Goal: Task Accomplishment & Management: Complete application form

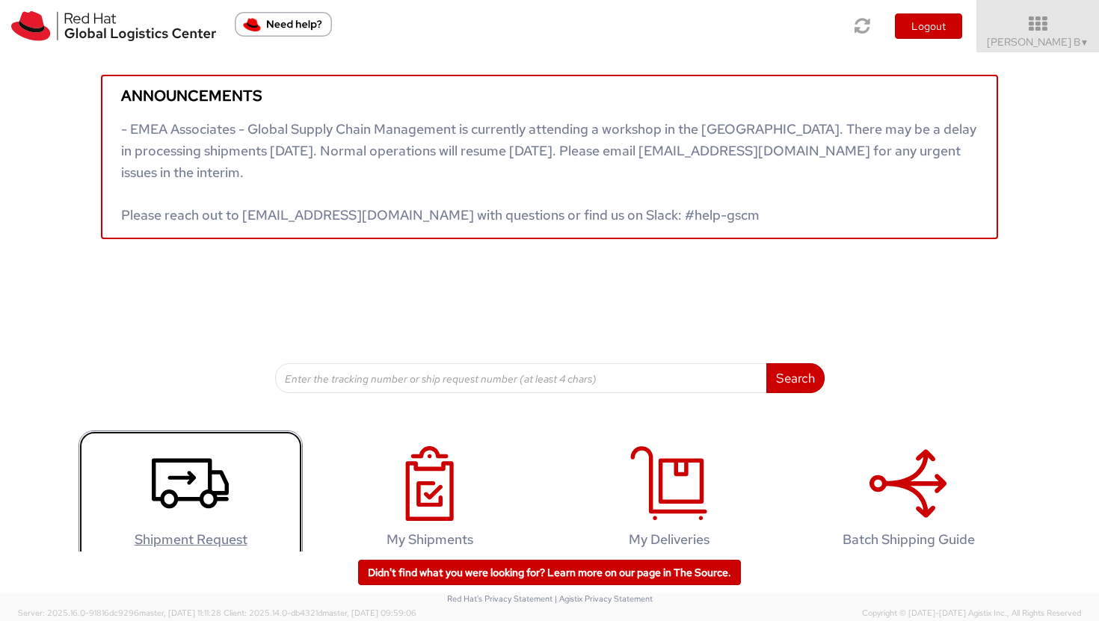
click at [188, 477] on use at bounding box center [190, 484] width 77 height 50
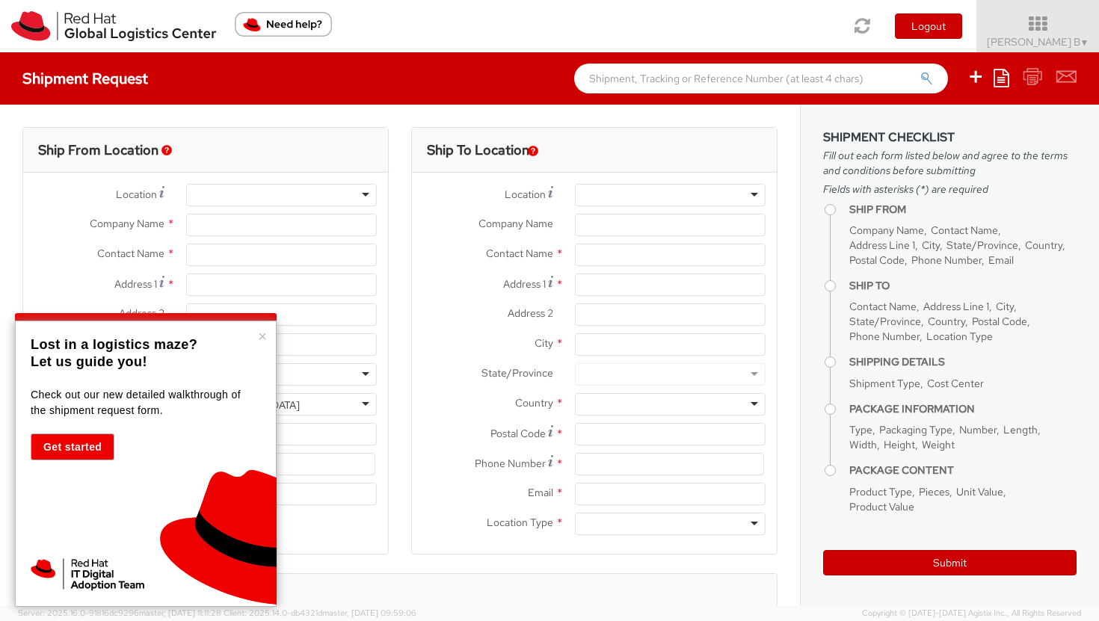
select select
select select "390"
type input "Red Hat"
type input "[PERSON_NAME] B"
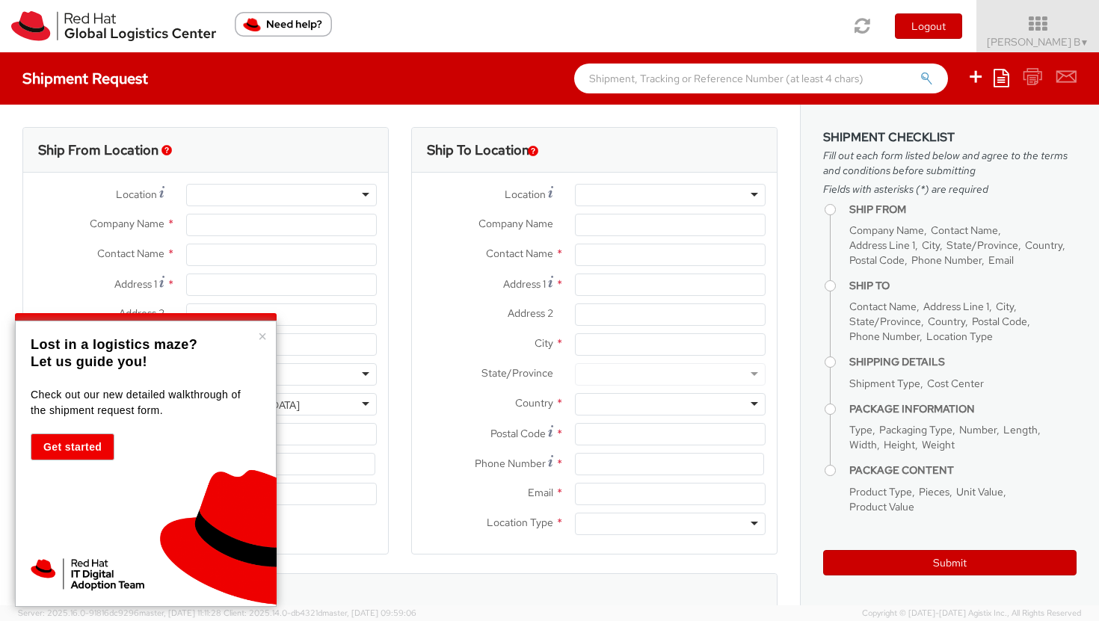
type input "vib@redhat.com"
click at [263, 338] on button "×" at bounding box center [262, 336] width 9 height 15
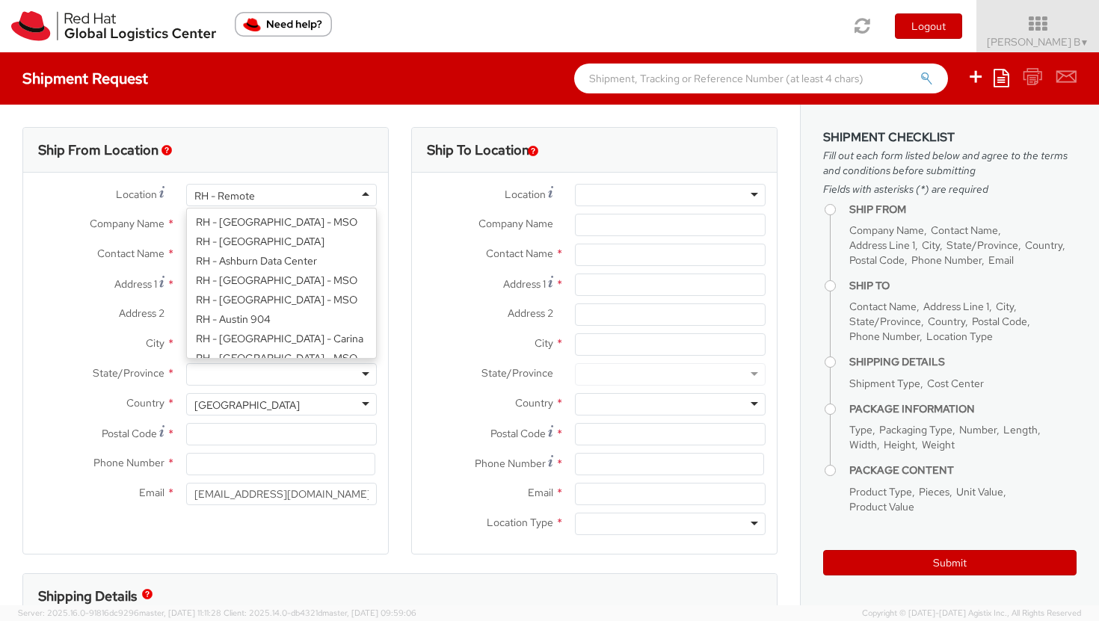
click at [282, 195] on div "RH - Remote" at bounding box center [281, 195] width 191 height 22
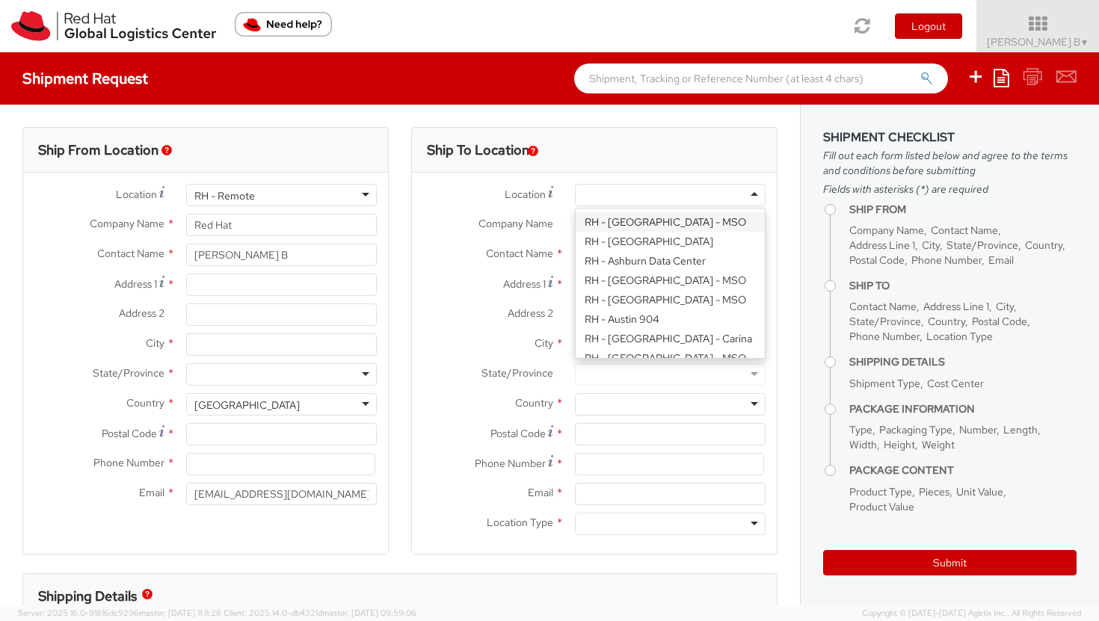
click at [636, 195] on div at bounding box center [670, 195] width 191 height 22
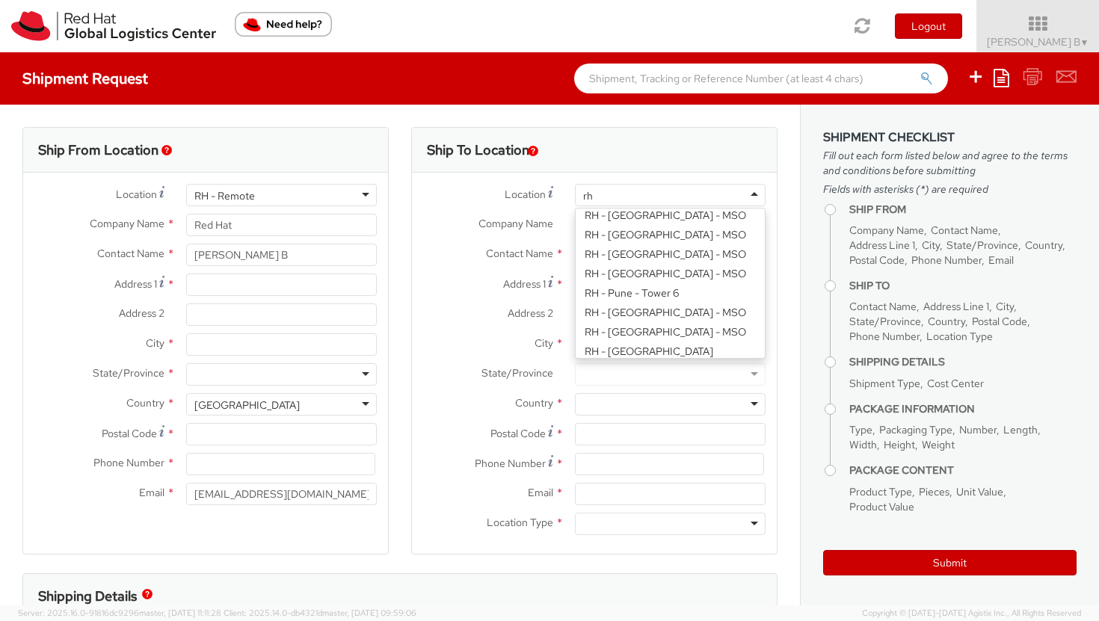
type input "r"
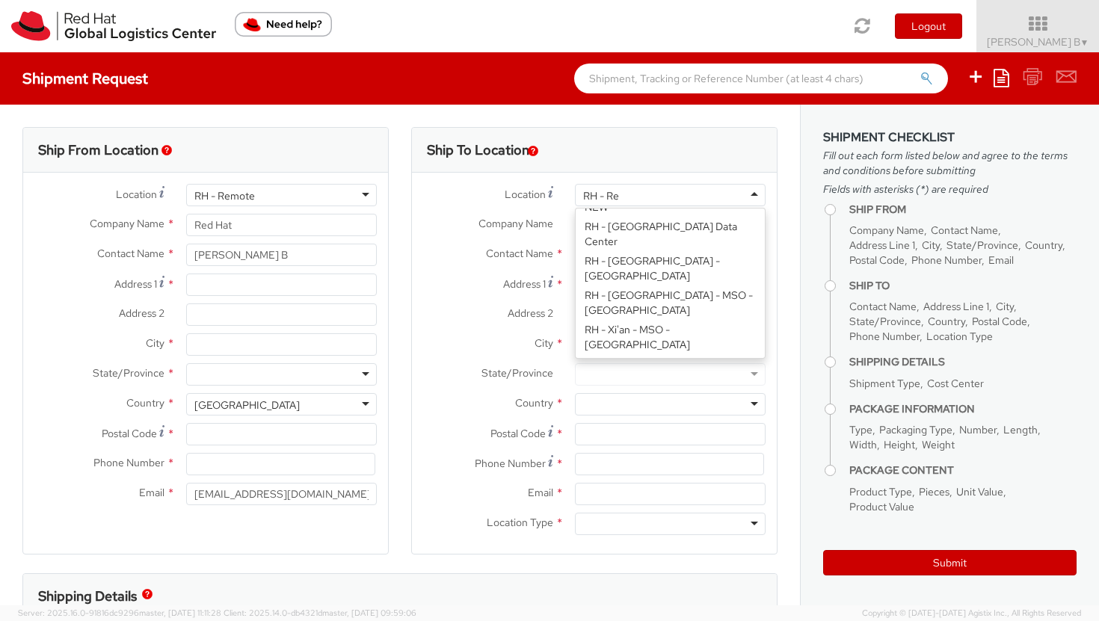
scroll to position [23, 0]
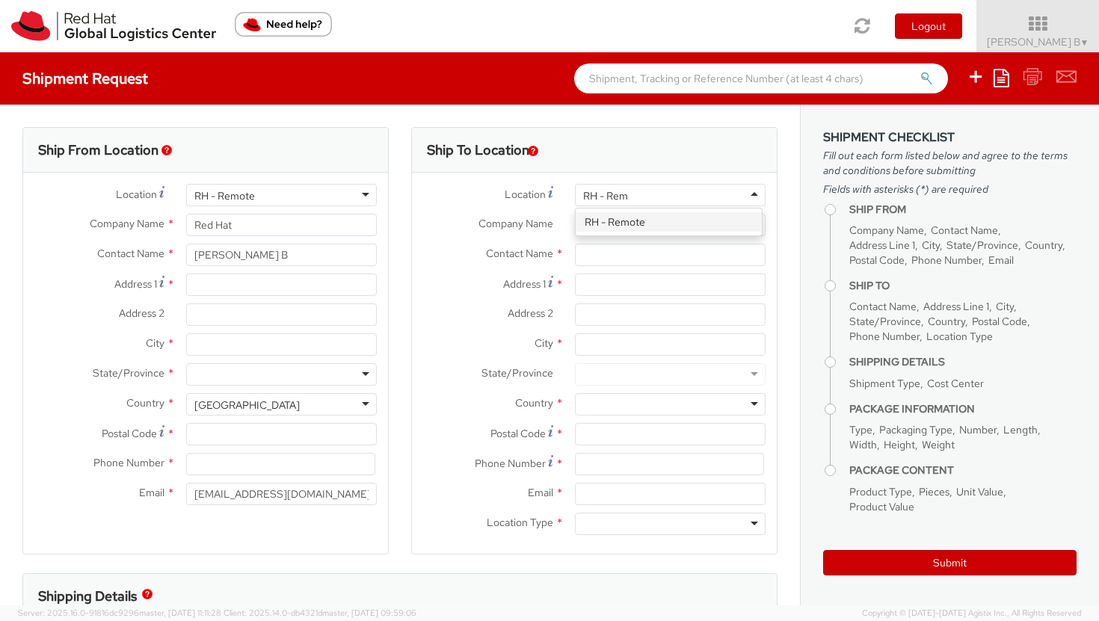
type input "RH - Remo"
type input "Red Hat"
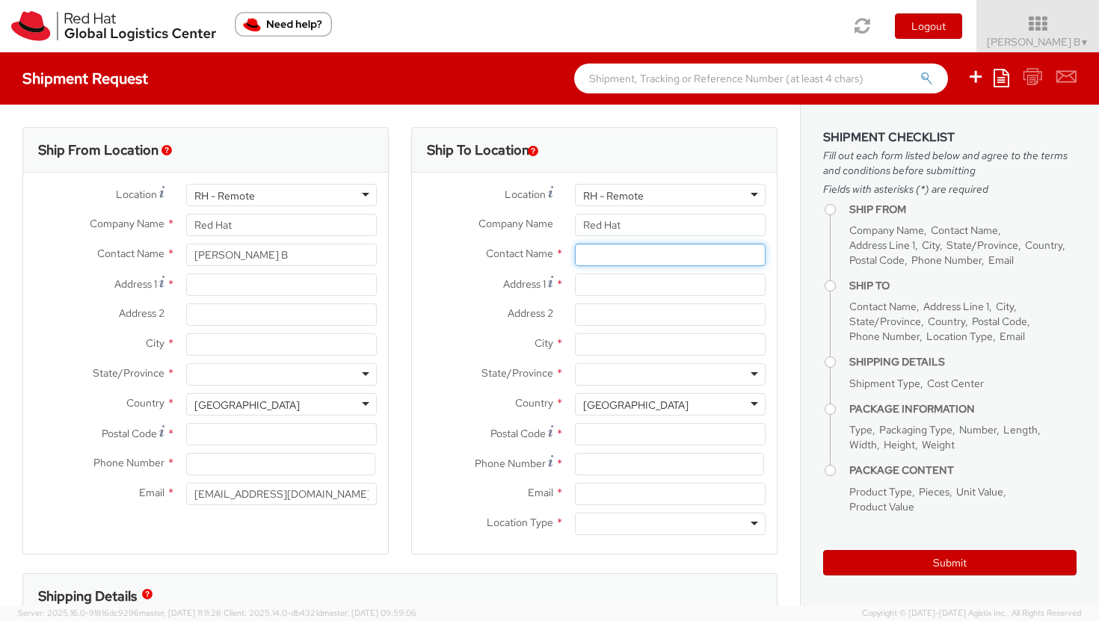
click at [611, 258] on input "text" at bounding box center [670, 255] width 191 height 22
type input "[PERSON_NAME] B"
click at [624, 282] on input "Address 1 *" at bounding box center [670, 285] width 191 height 22
click at [555, 284] on span "*" at bounding box center [559, 285] width 8 height 16
click at [575, 284] on input "Address 1 *" at bounding box center [670, 285] width 191 height 22
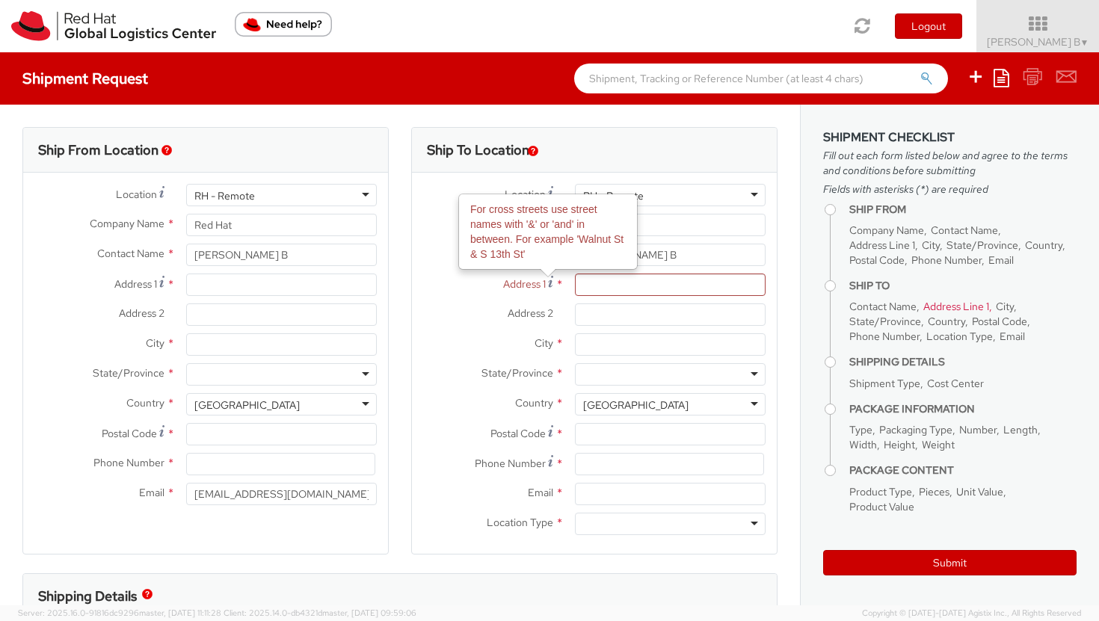
click at [548, 282] on use at bounding box center [550, 281] width 5 height 11
click at [575, 282] on input "Address 1 For cross streets use street names with '&' or 'and' in between. For …" at bounding box center [670, 285] width 191 height 22
click at [615, 280] on input "Address 1 For cross streets use street names with '&' or 'and' in between. For …" at bounding box center [670, 285] width 191 height 22
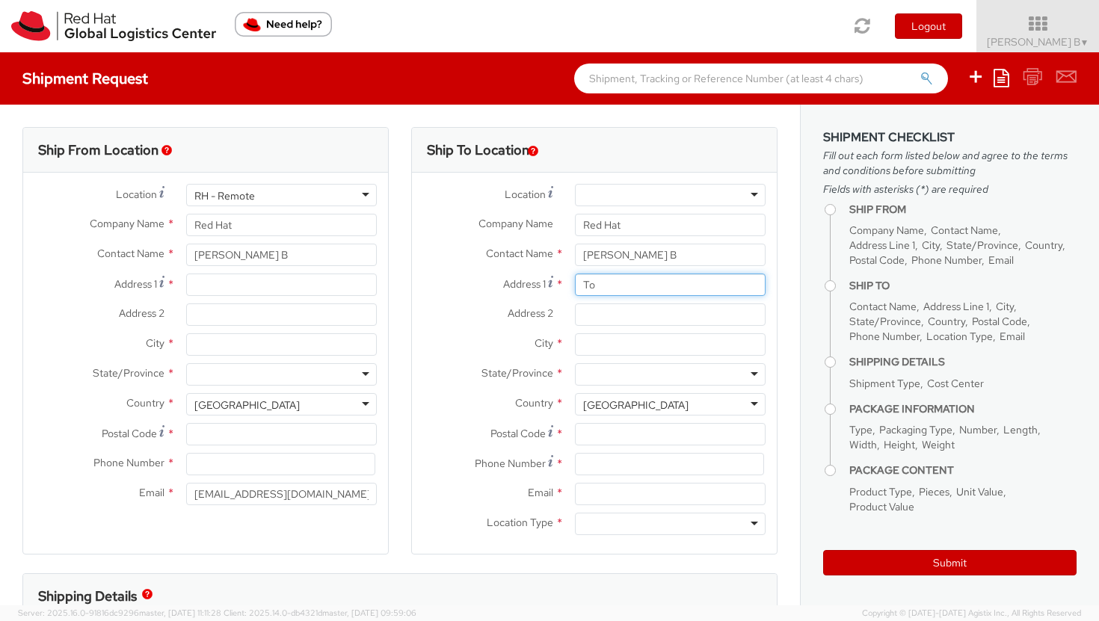
type input "T"
type input "Flat No - 27033, DLF Garden City"
click at [613, 316] on input "Address 2 *" at bounding box center [670, 314] width 191 height 22
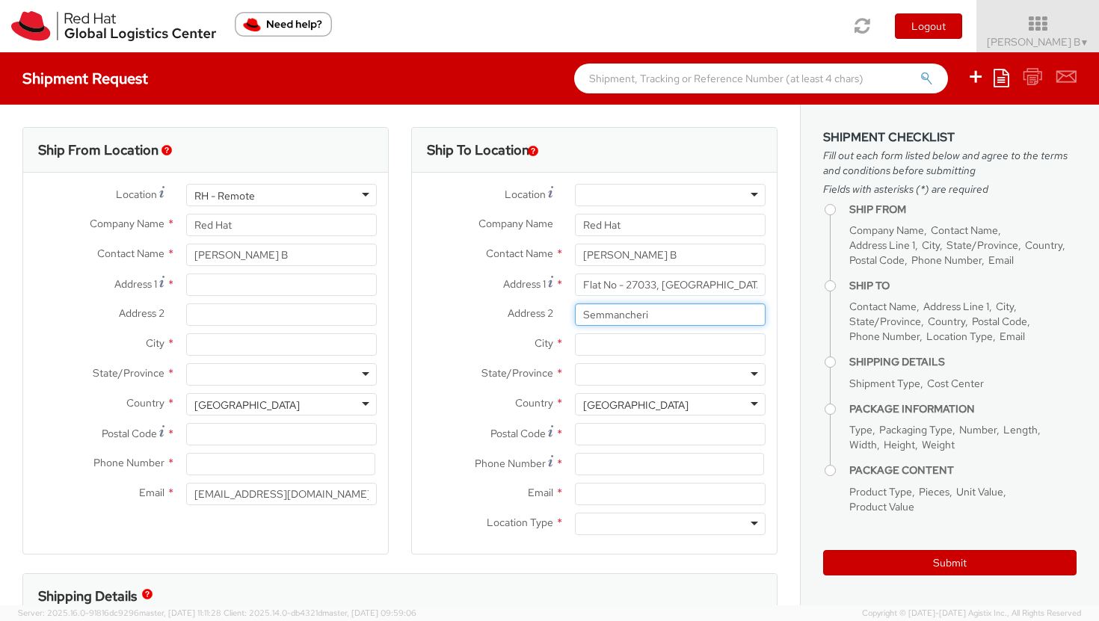
type input "Semmancheri"
click at [611, 336] on input "City *" at bounding box center [670, 344] width 191 height 22
click at [590, 345] on input "CHennai" at bounding box center [670, 344] width 191 height 22
type input "Chennai"
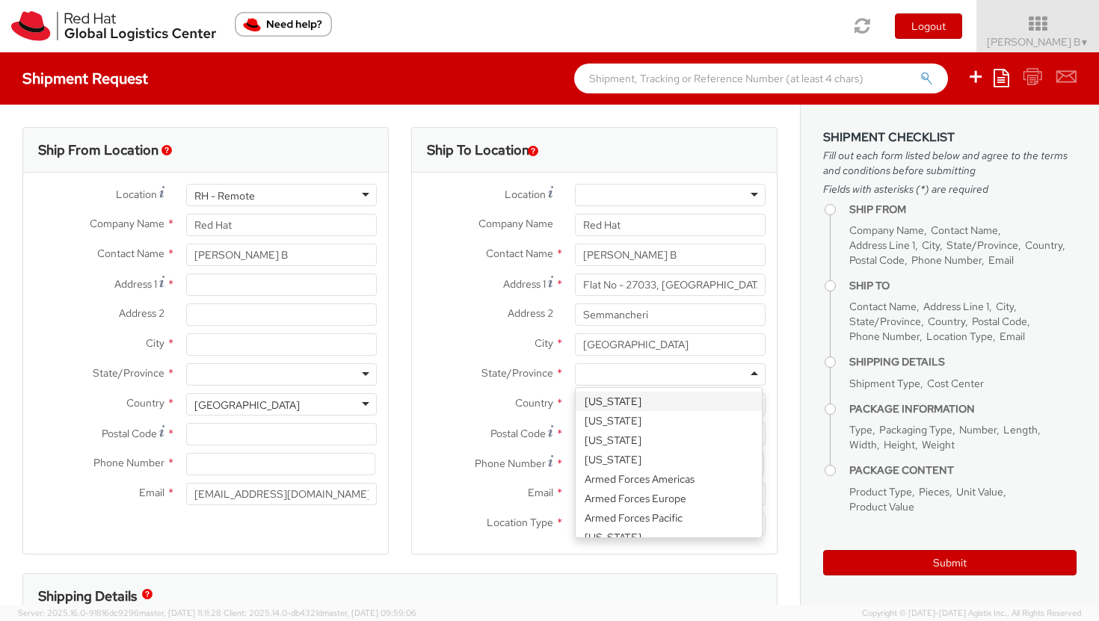
click at [593, 373] on div at bounding box center [670, 374] width 191 height 22
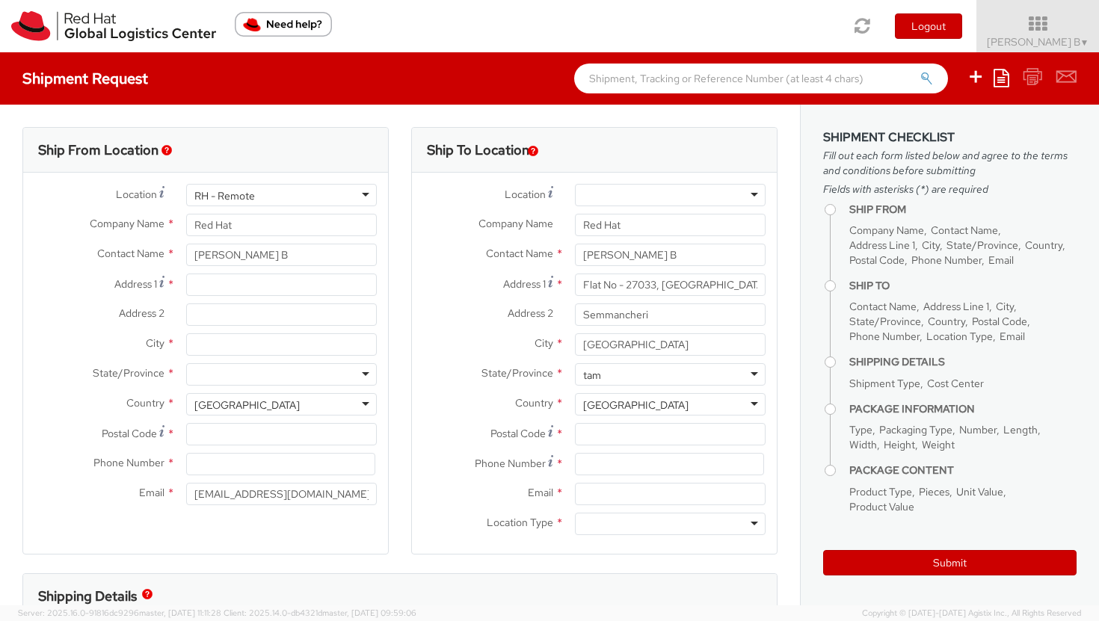
type input "tam"
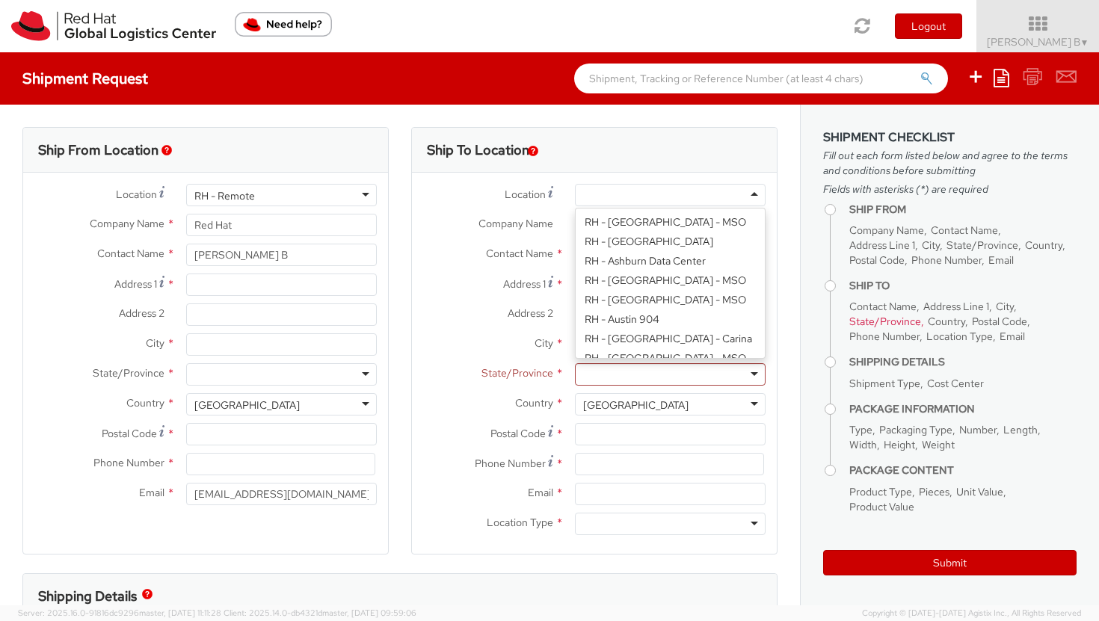
click at [745, 194] on div at bounding box center [670, 195] width 191 height 22
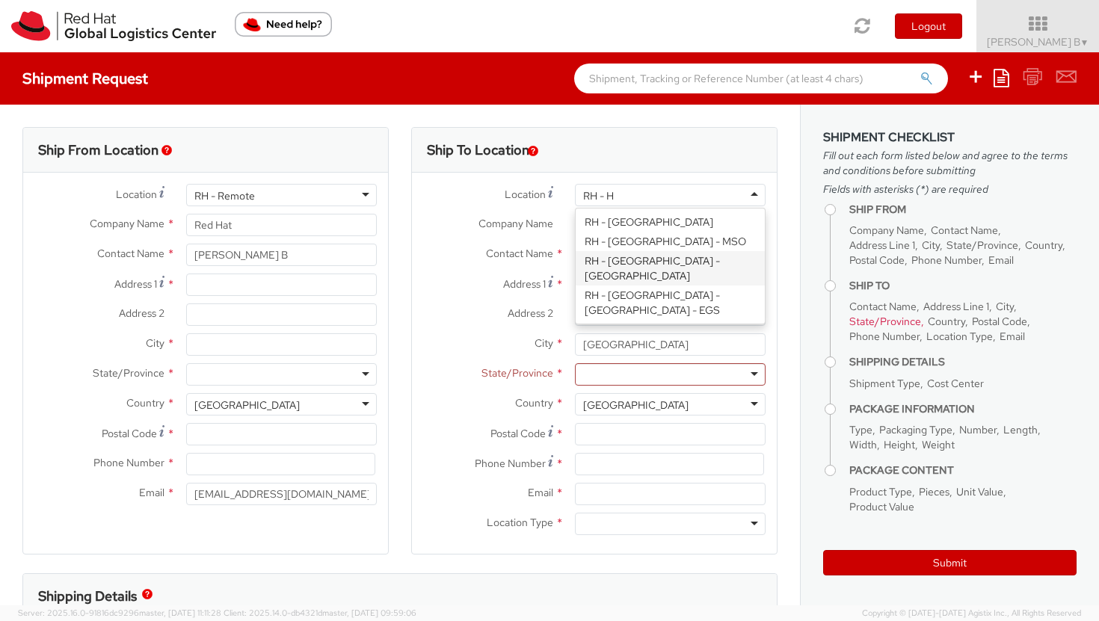
scroll to position [2213, 0]
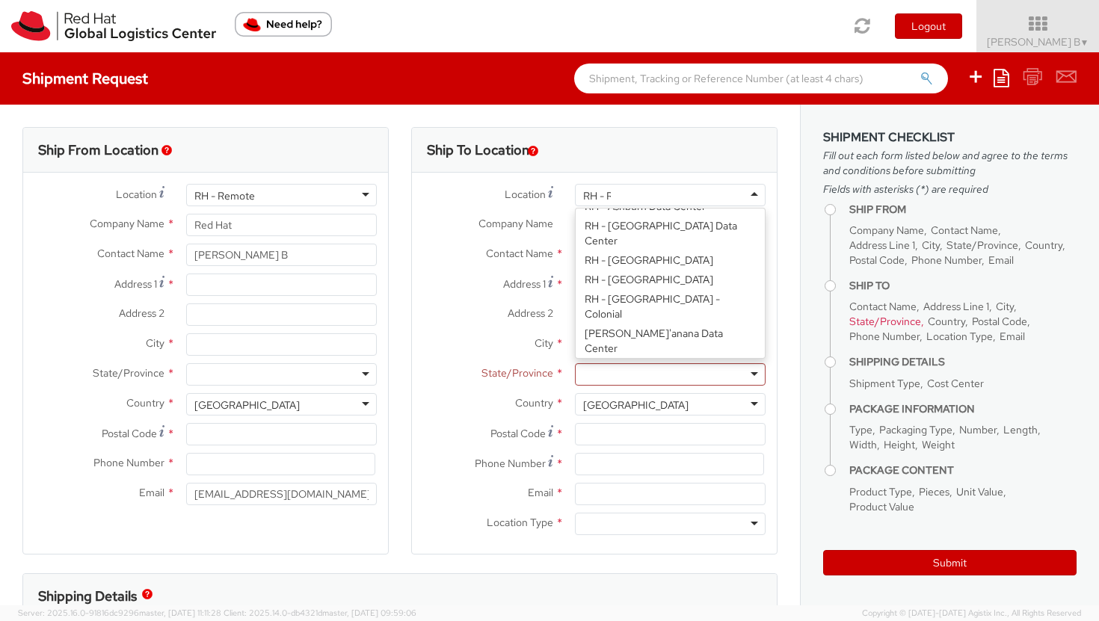
type input "RH - Re"
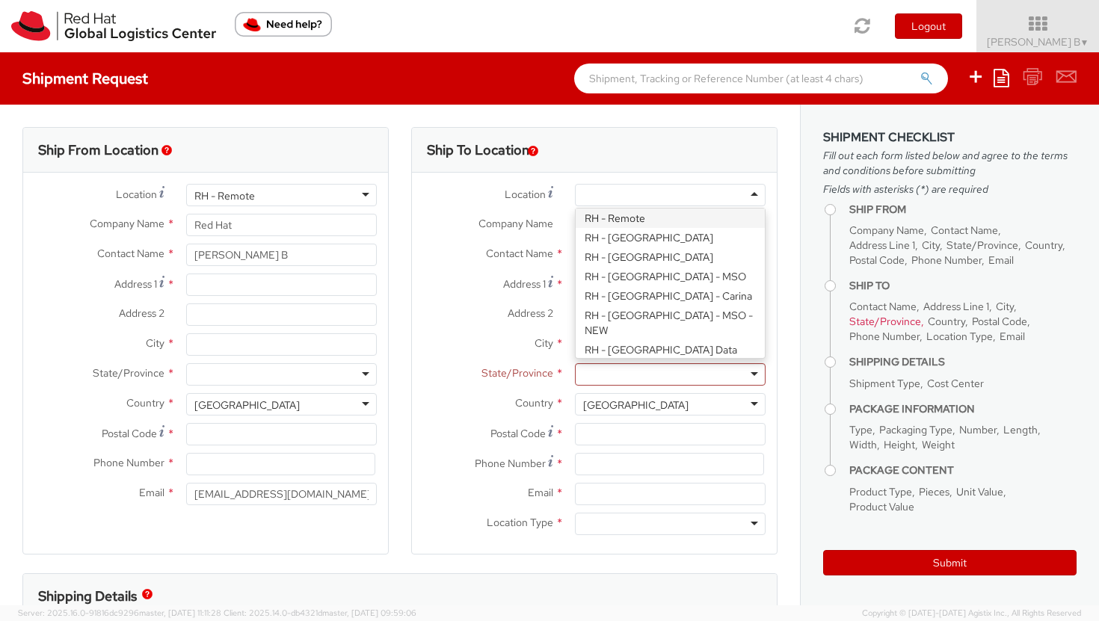
scroll to position [0, 0]
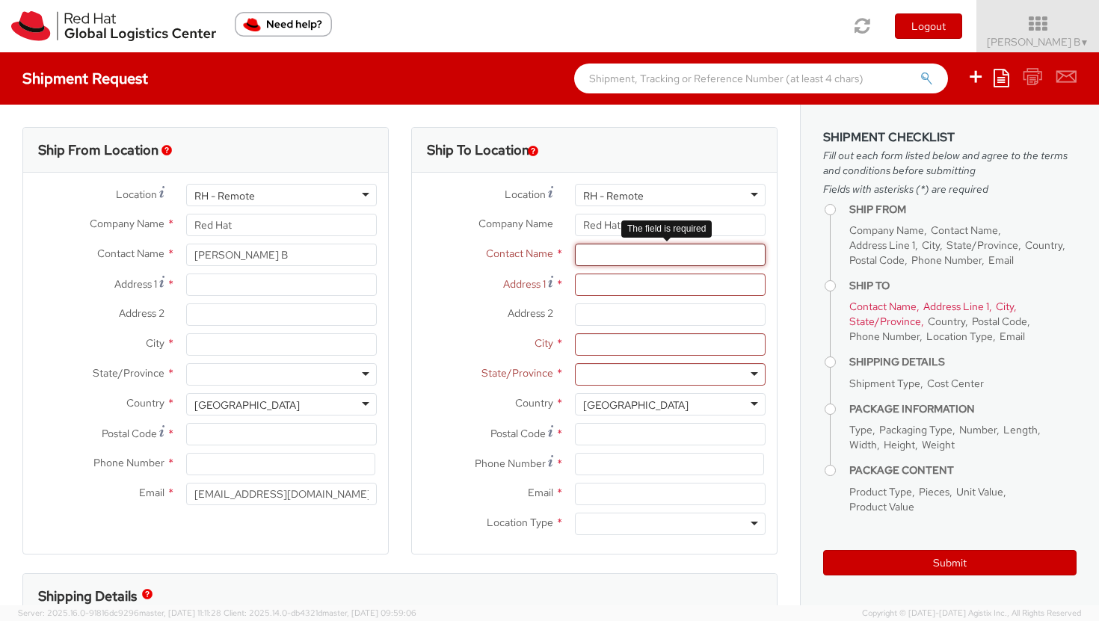
click at [592, 256] on input "text" at bounding box center [670, 255] width 191 height 22
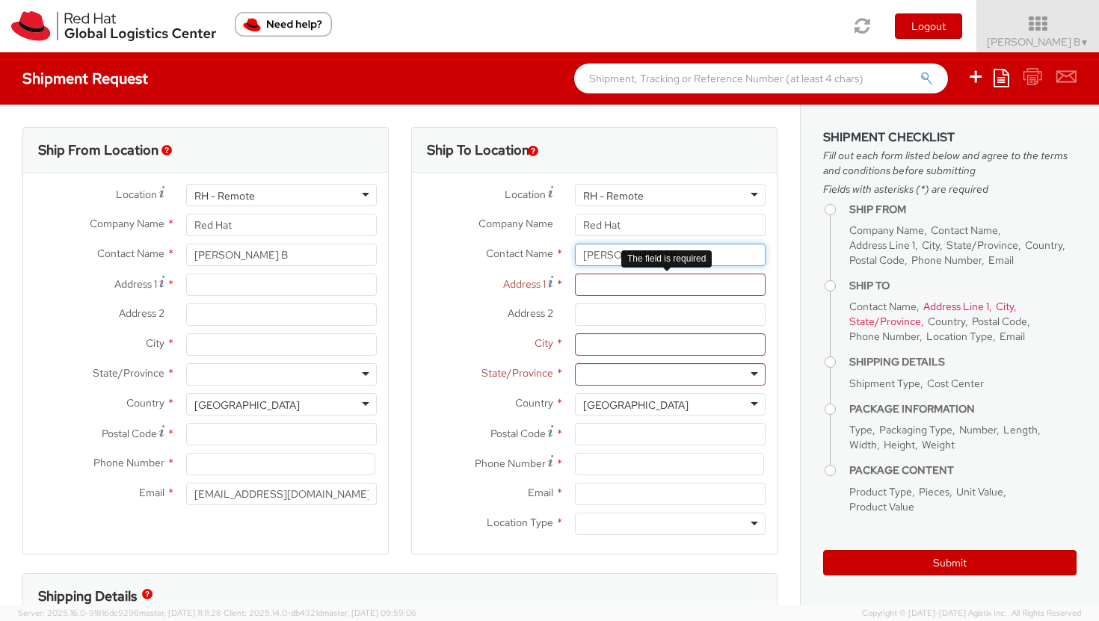
type input "[PERSON_NAME] B"
click at [622, 287] on input "Address 1 *" at bounding box center [670, 285] width 191 height 22
click at [641, 196] on div "RH - Remote" at bounding box center [670, 195] width 191 height 22
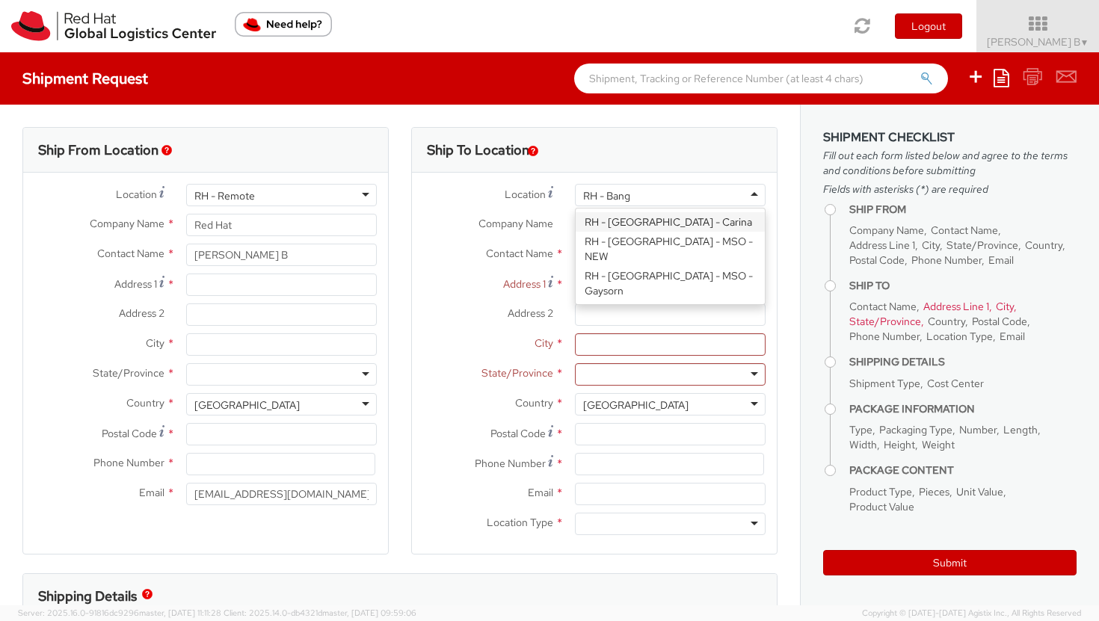
type input "RH - Banga"
type input "Red Hat India Private Limited"
type input "Bagmane Constellation Business Park"
type input "FL 10, East Tower, Carina Building"
type input "BANGALORE"
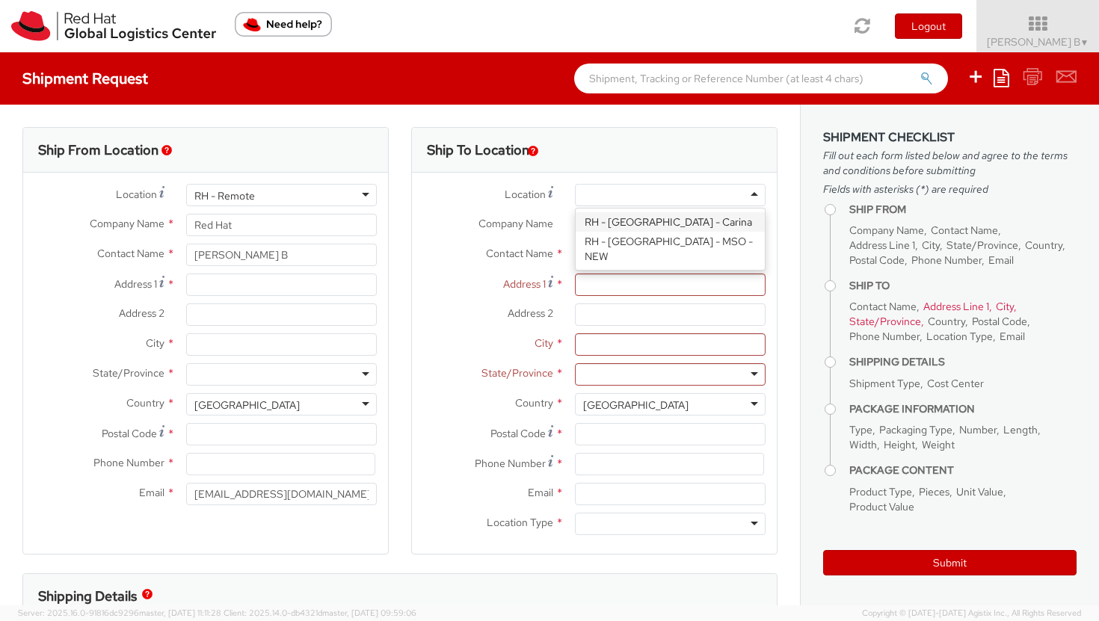
type input "560037"
type input "918067935000"
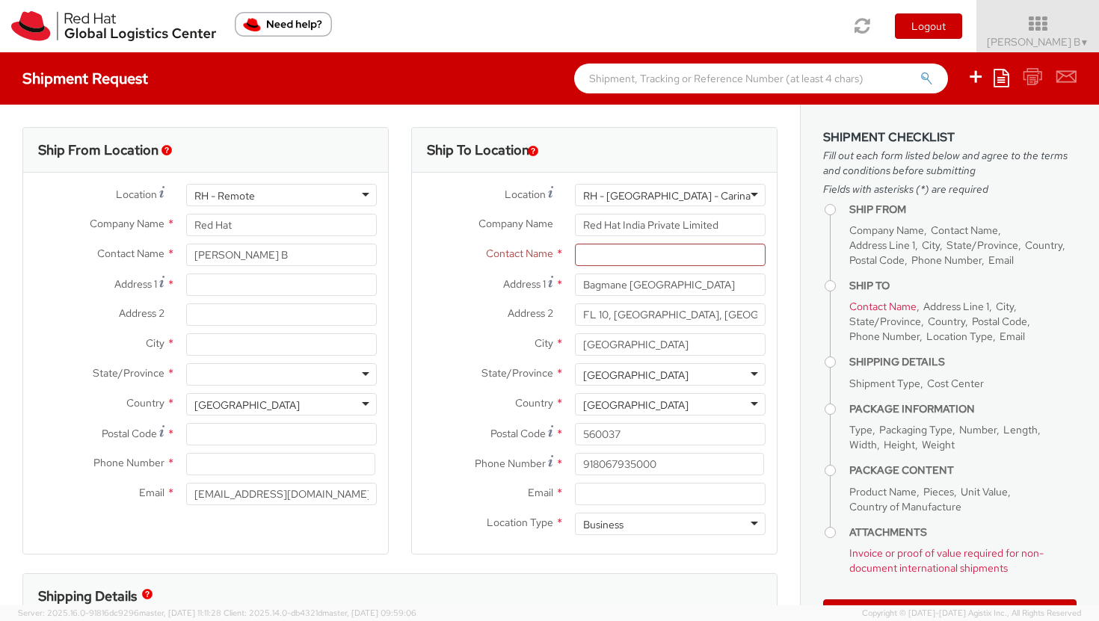
click at [655, 202] on div "RH - Bangalore - Carina" at bounding box center [666, 195] width 167 height 15
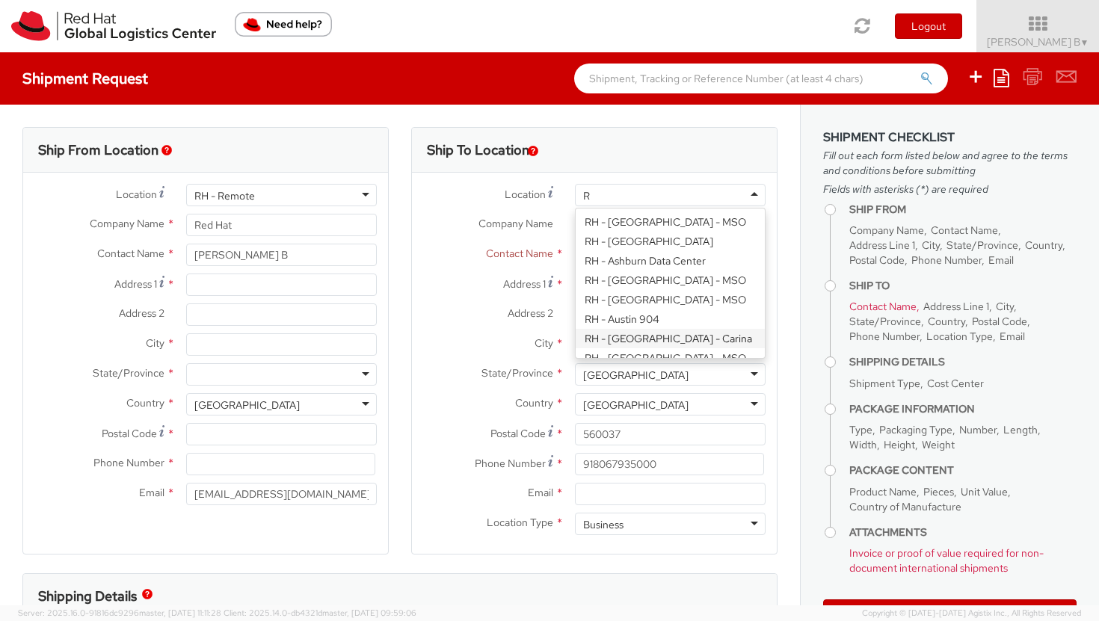
scroll to position [1961, 0]
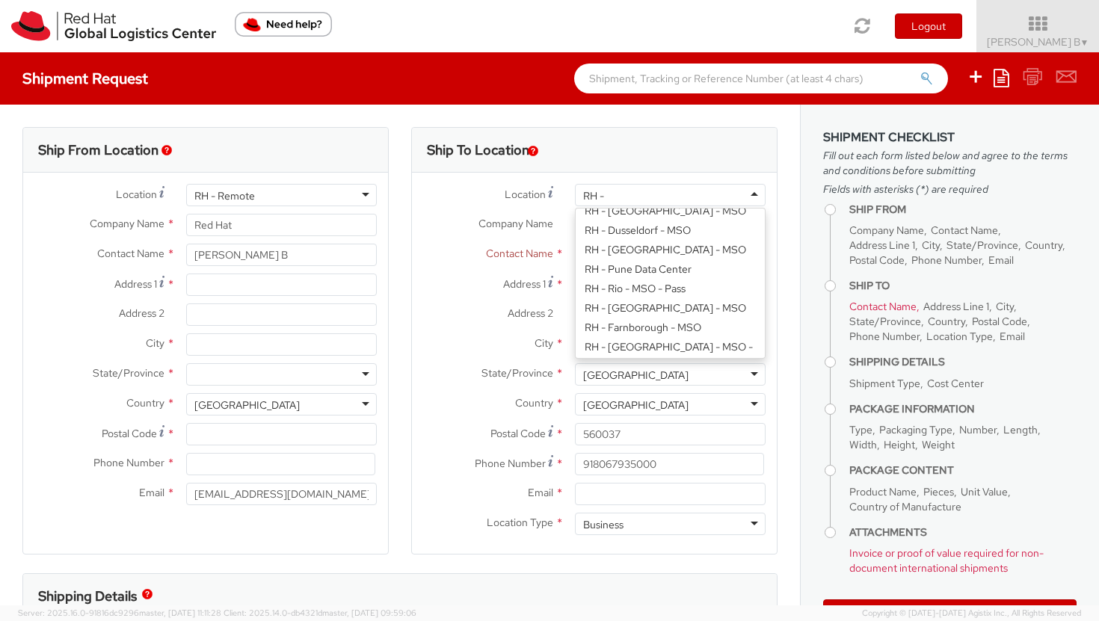
type input "RH - B"
type input "Site No. 26 Laskar, Hosur Rd"
type input "560029"
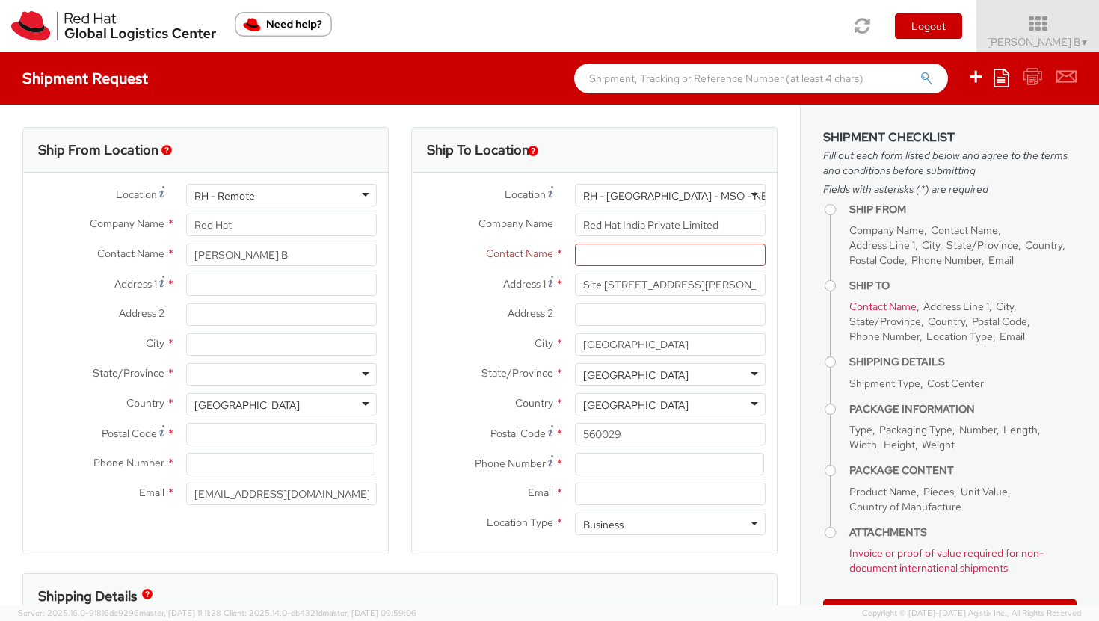
scroll to position [0, 0]
click at [746, 192] on div "RH - Bangalore - MSO - NEW" at bounding box center [670, 195] width 191 height 22
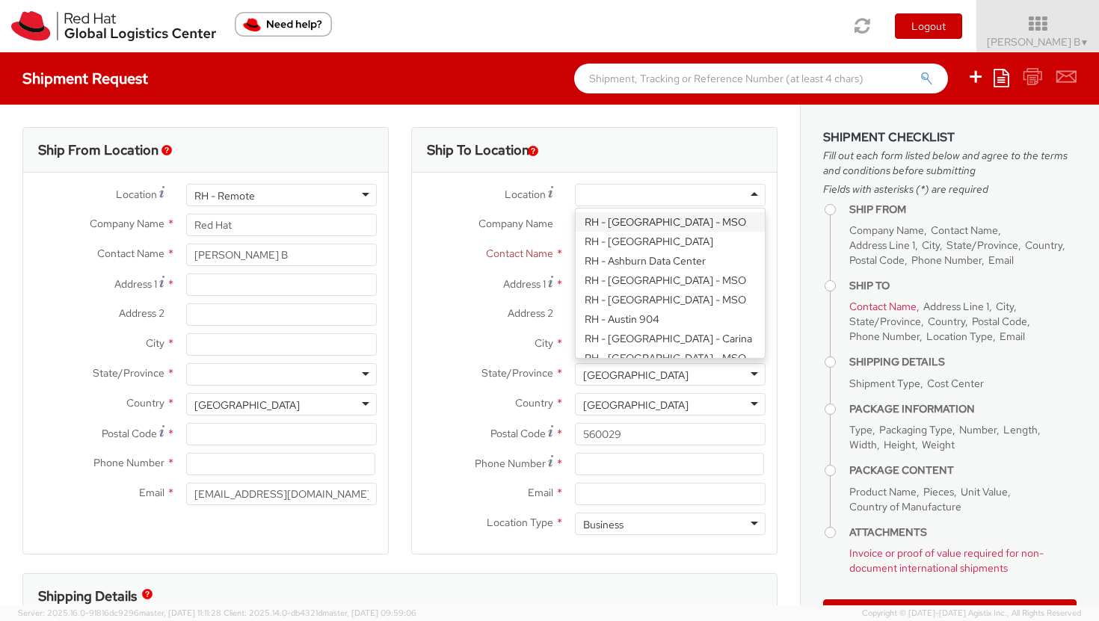
type input "Red Hat B.V."
type input "Fred Roeskestraat 100"
type input "AMSTERDAM"
type input "1076 ED"
click at [691, 197] on div "RH - Amsterdam - MSO" at bounding box center [670, 195] width 191 height 22
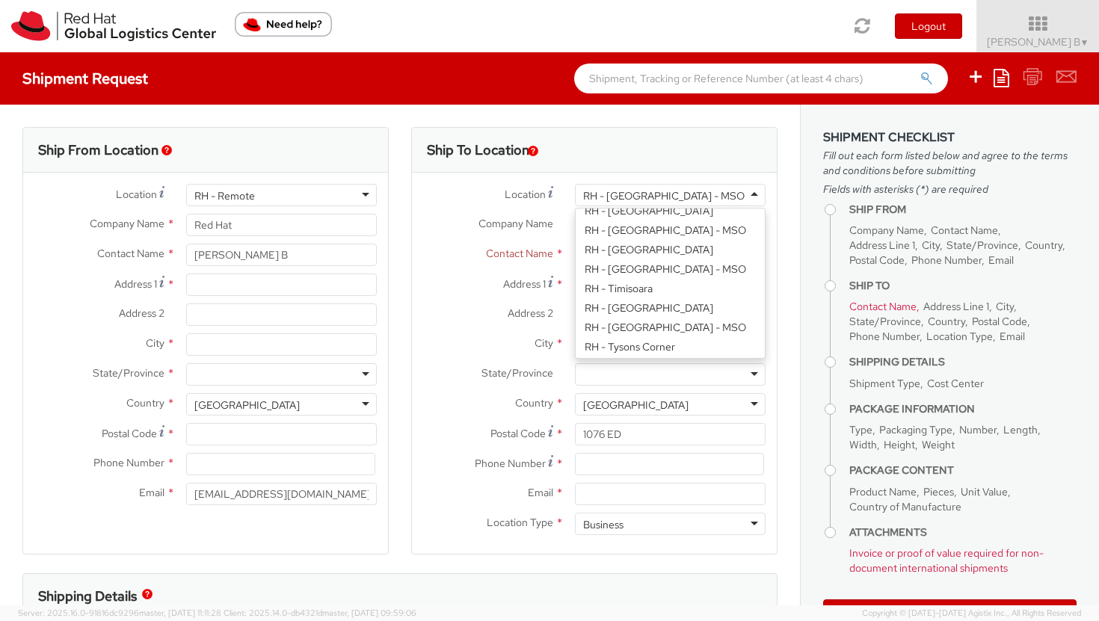
scroll to position [2649, 0]
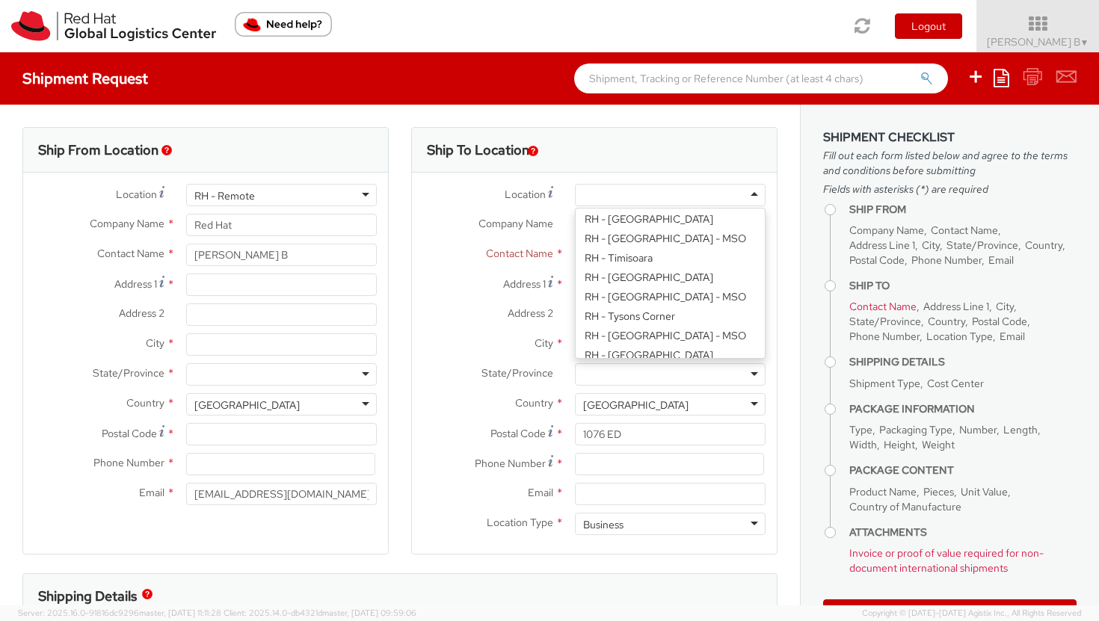
click at [694, 155] on div "Ship To Location" at bounding box center [594, 150] width 365 height 45
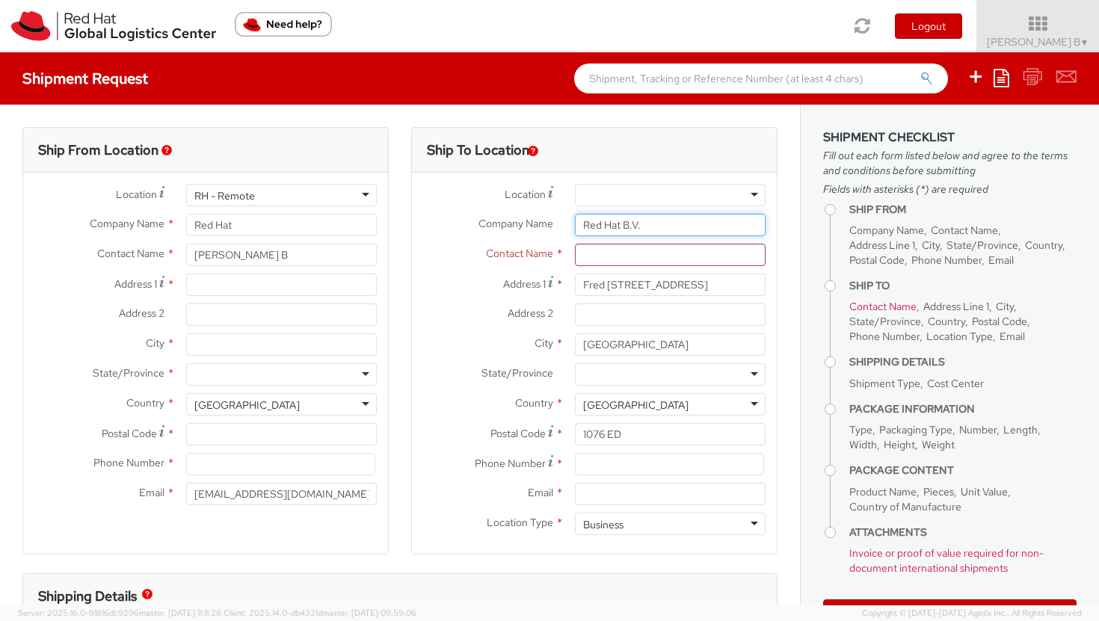
click at [664, 218] on input "Red Hat B.V." at bounding box center [670, 225] width 191 height 22
type input "Red Hat"
click at [653, 253] on input "text" at bounding box center [670, 255] width 191 height 22
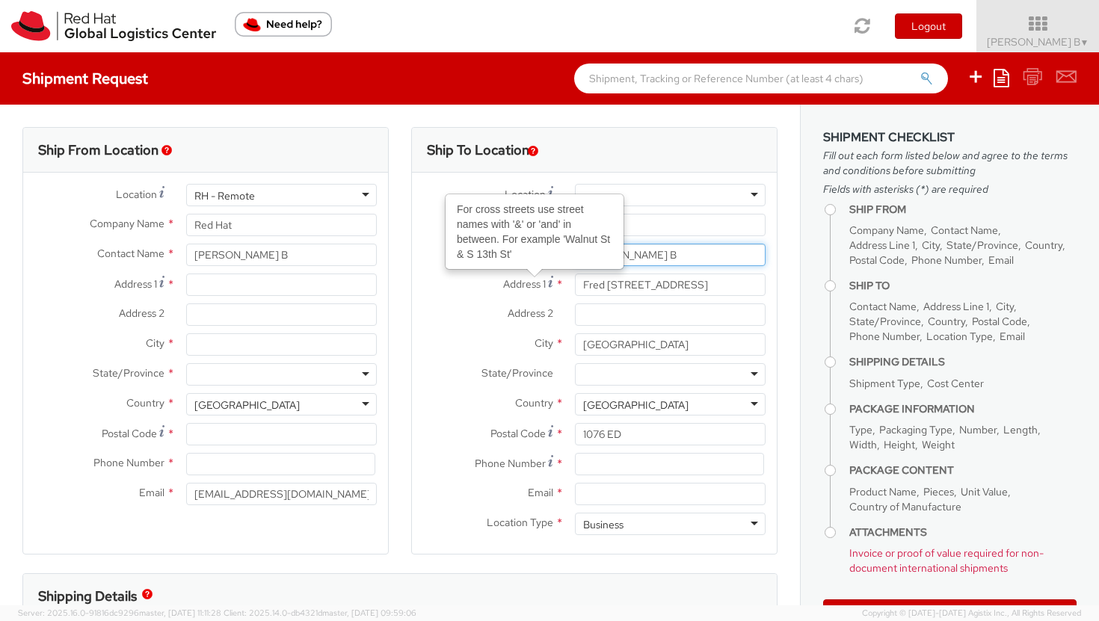
type input "[PERSON_NAME] B"
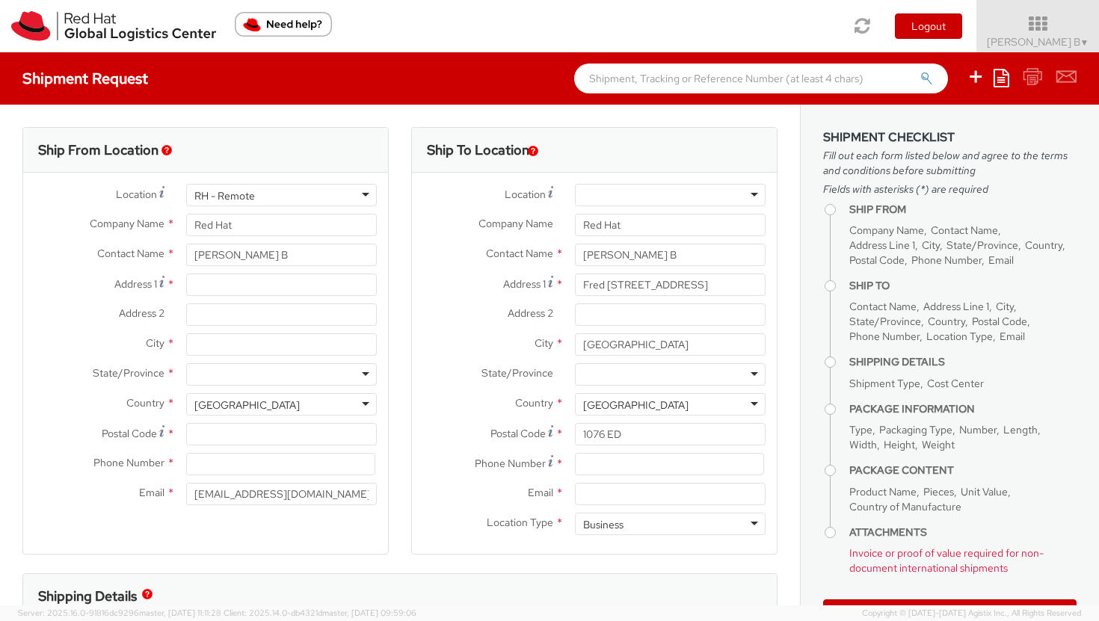
click at [555, 284] on span "*" at bounding box center [559, 285] width 8 height 16
click at [575, 284] on input "Fred Roeskestraat 100" at bounding box center [670, 285] width 191 height 22
click at [555, 284] on span "*" at bounding box center [559, 285] width 8 height 16
click at [575, 284] on input "Fred Roeskestraat 100" at bounding box center [670, 285] width 191 height 22
drag, startPoint x: 702, startPoint y: 277, endPoint x: 732, endPoint y: 291, distance: 33.8
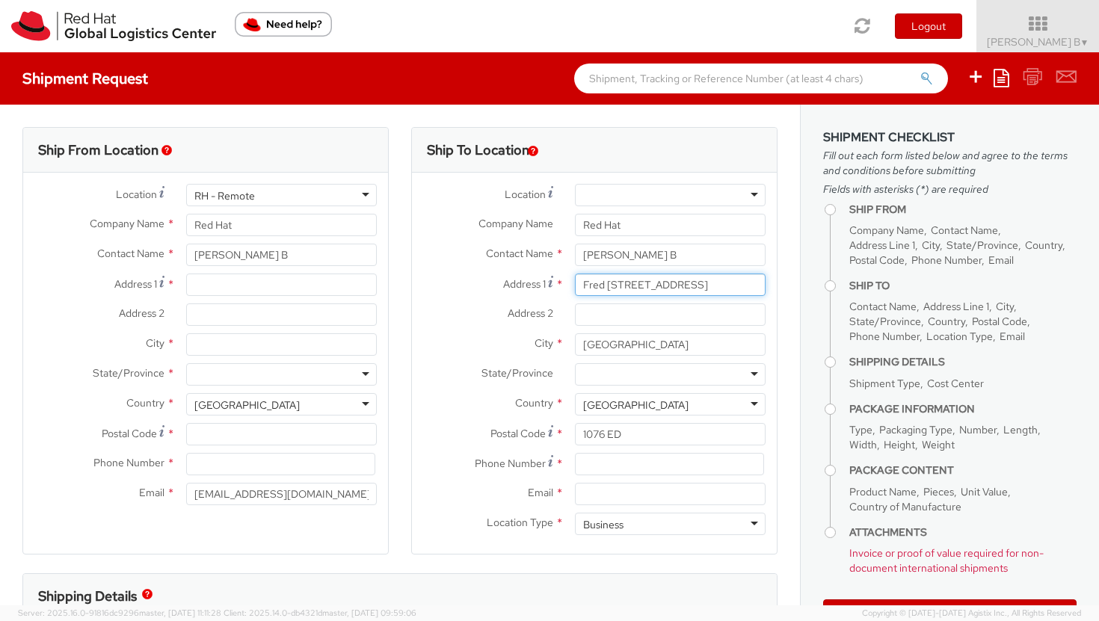
click at [732, 291] on input "Fred Roeskestraat 100" at bounding box center [670, 285] width 191 height 22
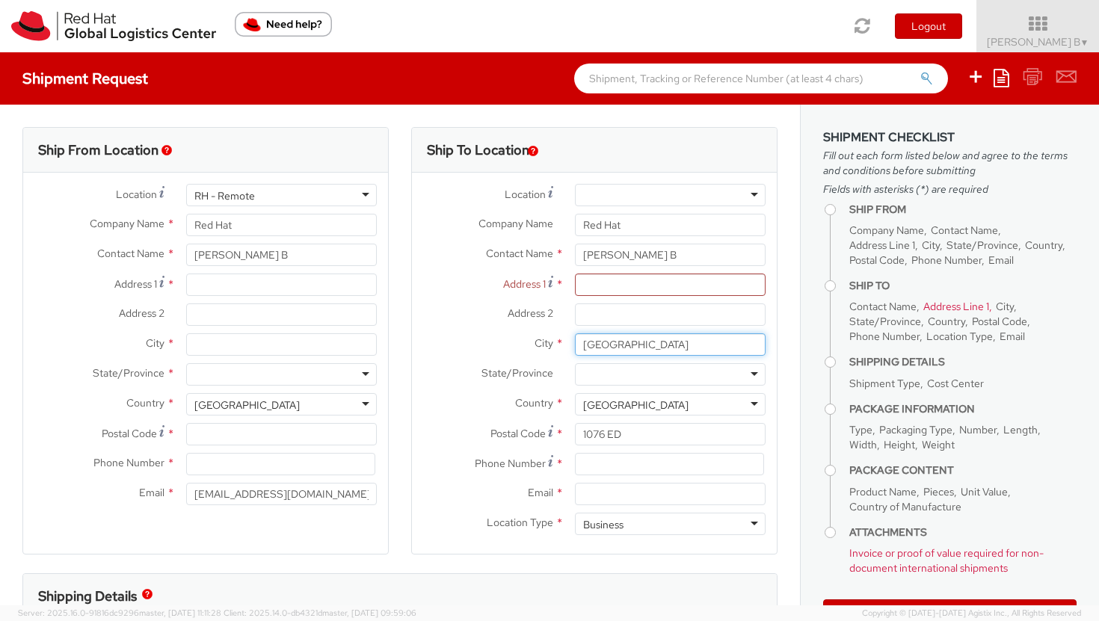
drag, startPoint x: 664, startPoint y: 347, endPoint x: 550, endPoint y: 333, distance: 115.1
click at [550, 333] on div "City * AMSTERDAM" at bounding box center [594, 344] width 365 height 22
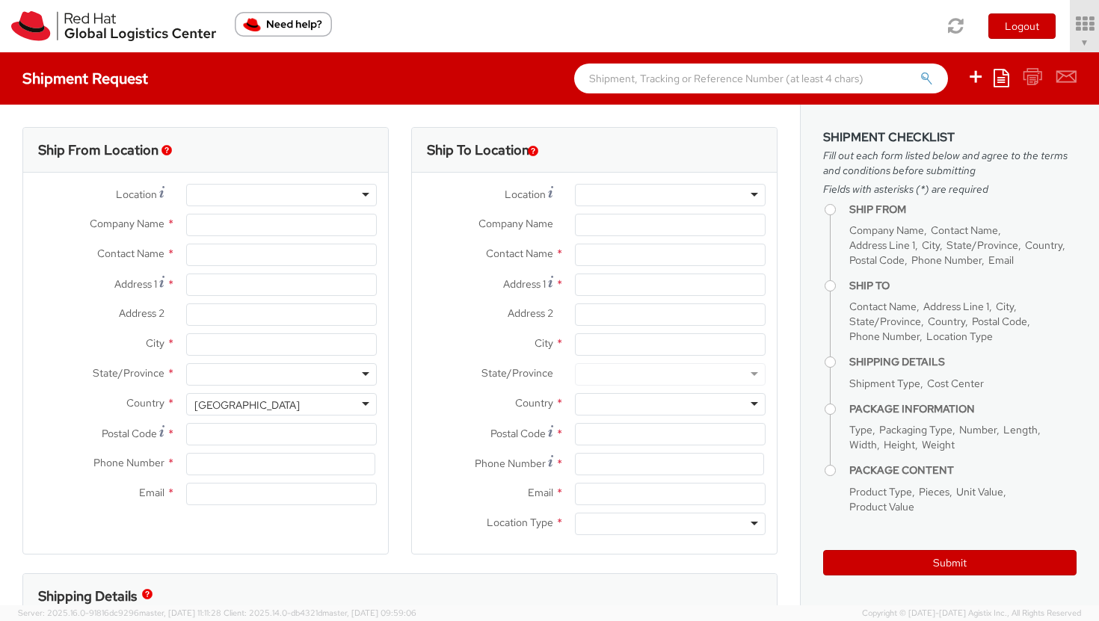
select select "390"
type input "Red Hat"
type input "[PERSON_NAME] B"
type input "vib@redhat.com"
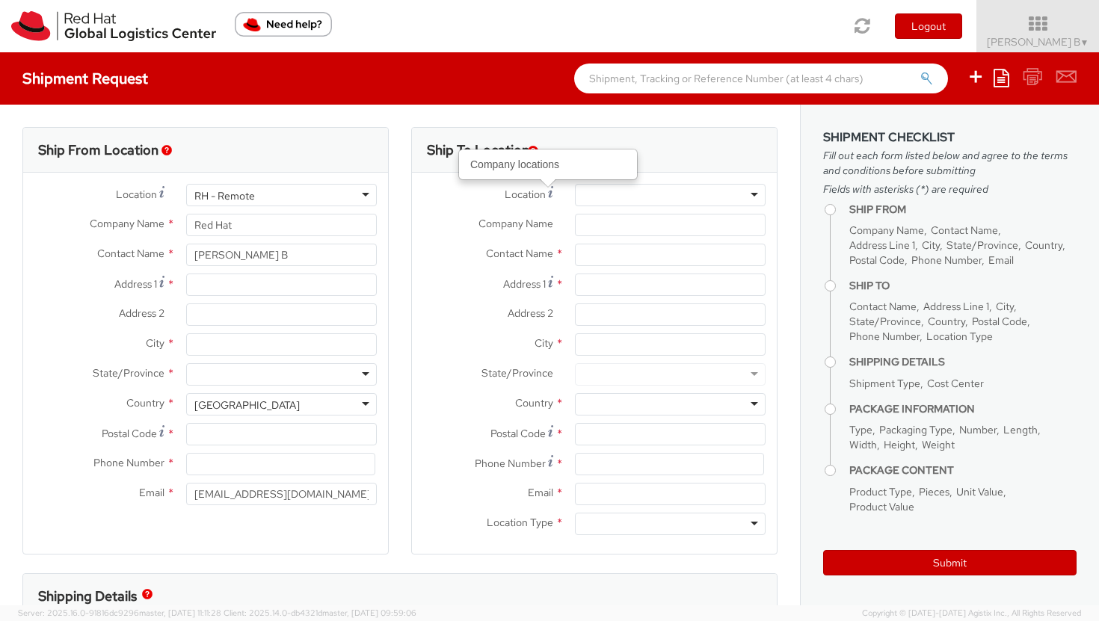
select select
click at [594, 260] on input "text" at bounding box center [670, 255] width 191 height 22
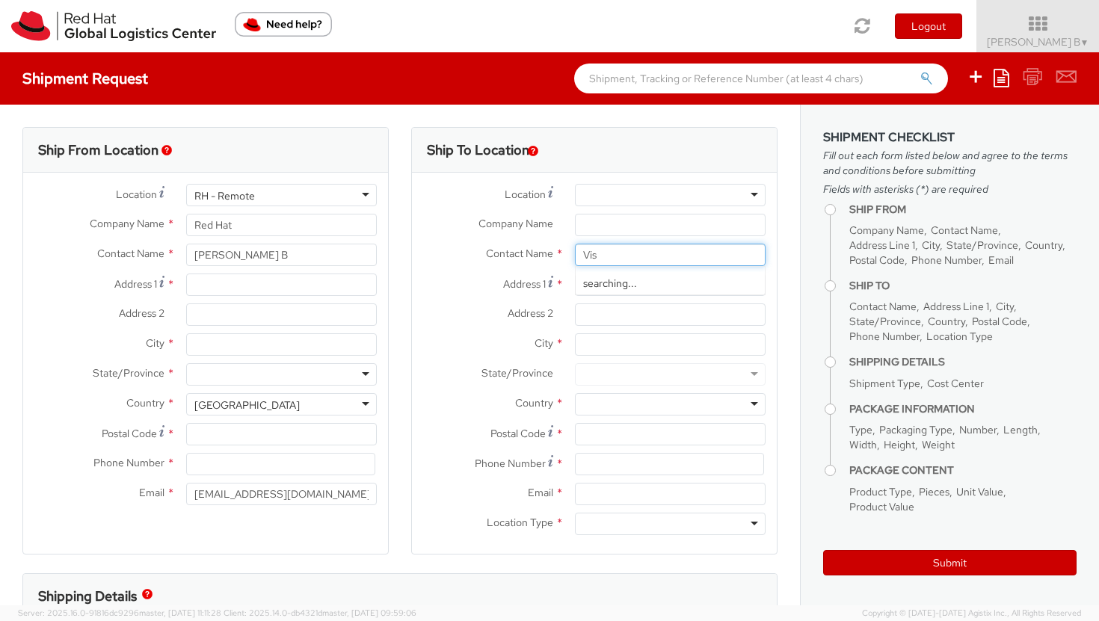
type input "Visw"
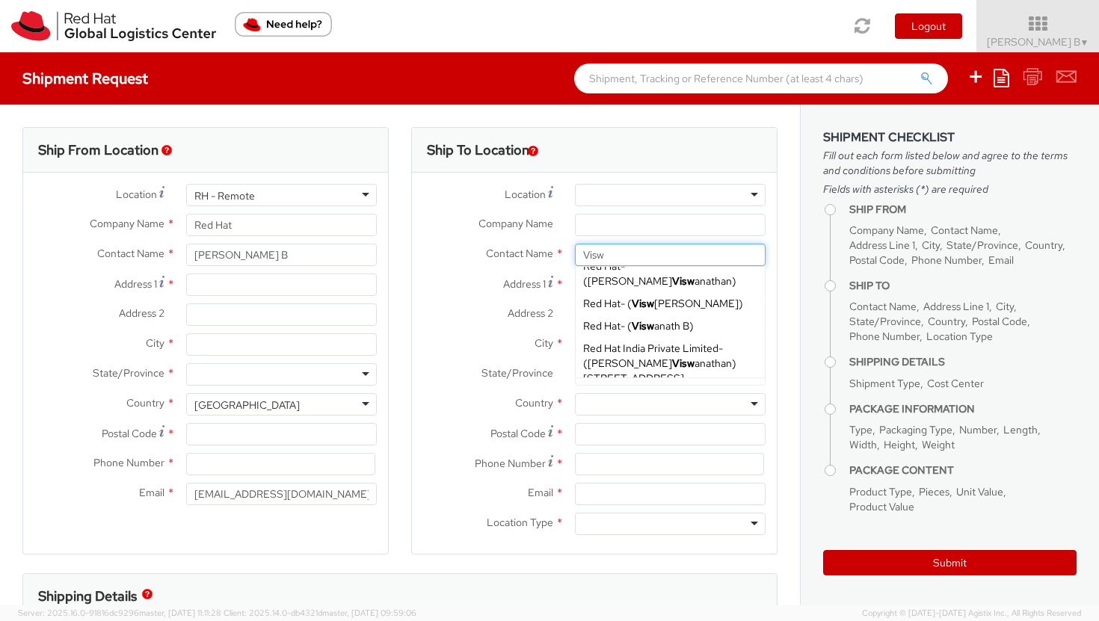
scroll to position [59, 0]
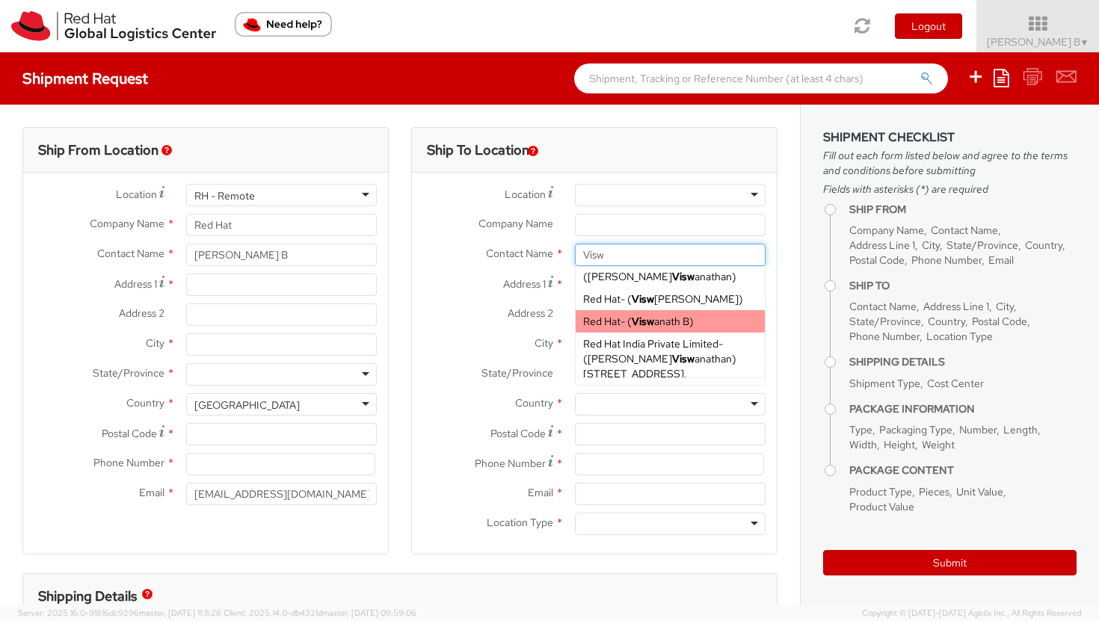
click at [666, 324] on span "Visw anath B" at bounding box center [661, 321] width 58 height 13
type input "Red Hat"
type input "[PERSON_NAME] B"
type input "vib@redhat.com"
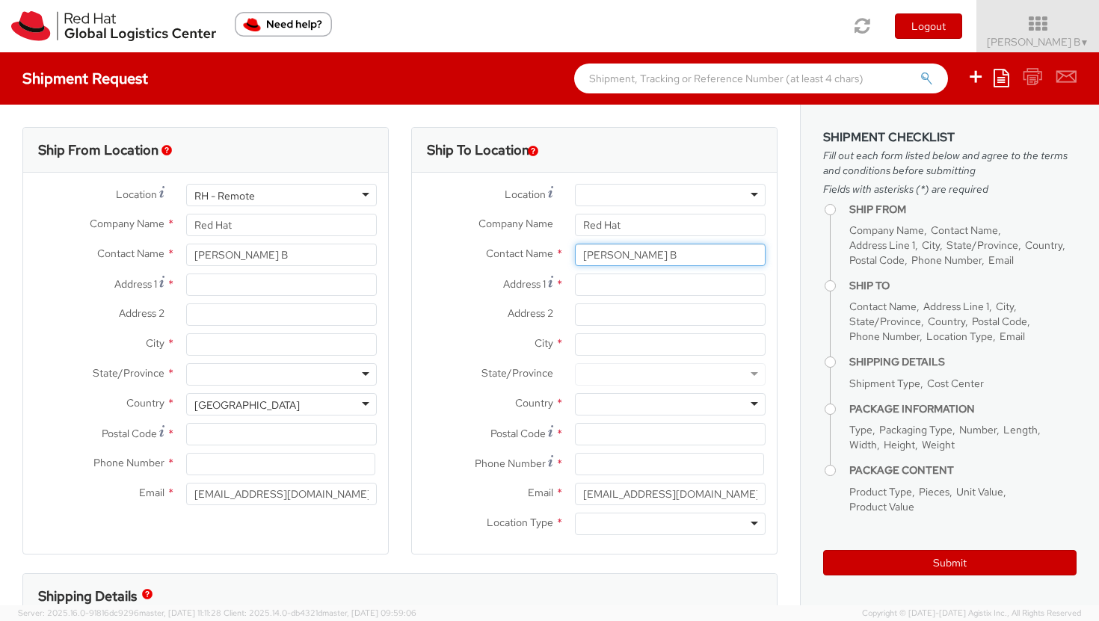
type input "[PERSON_NAME] B"
click at [615, 290] on input "Address 1 *" at bounding box center [670, 285] width 191 height 22
click at [302, 195] on div "RH - Remote" at bounding box center [281, 195] width 191 height 22
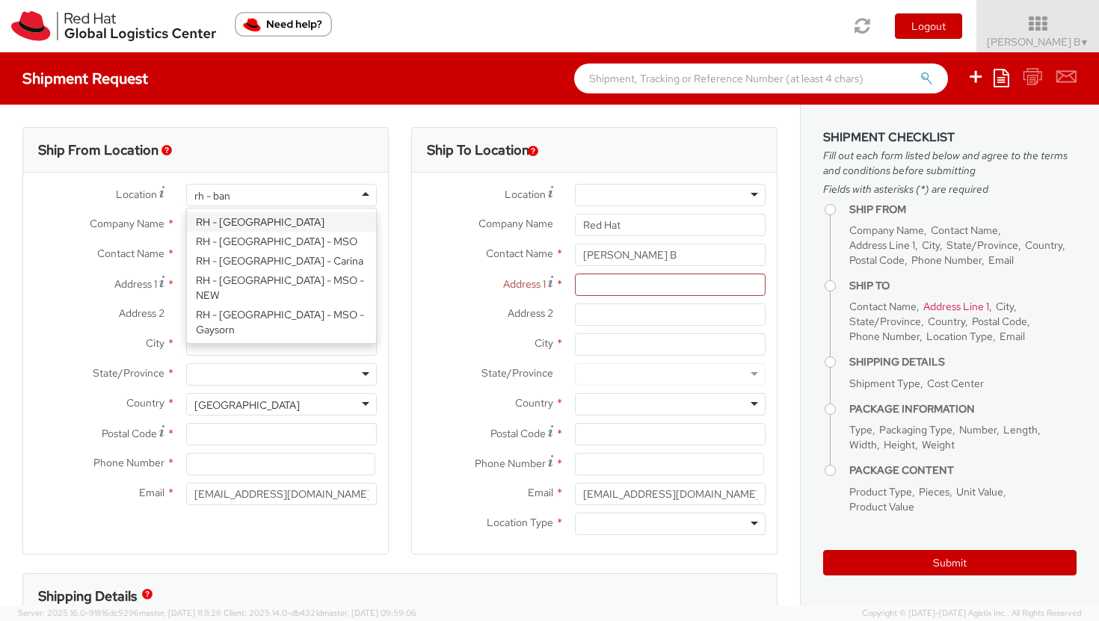
scroll to position [0, 0]
type input "rh - bang"
type input "Red Hat India Private Limited"
type input "Bagmane Constellation Business Park"
type input "FL 10, East Tower, Carina Building"
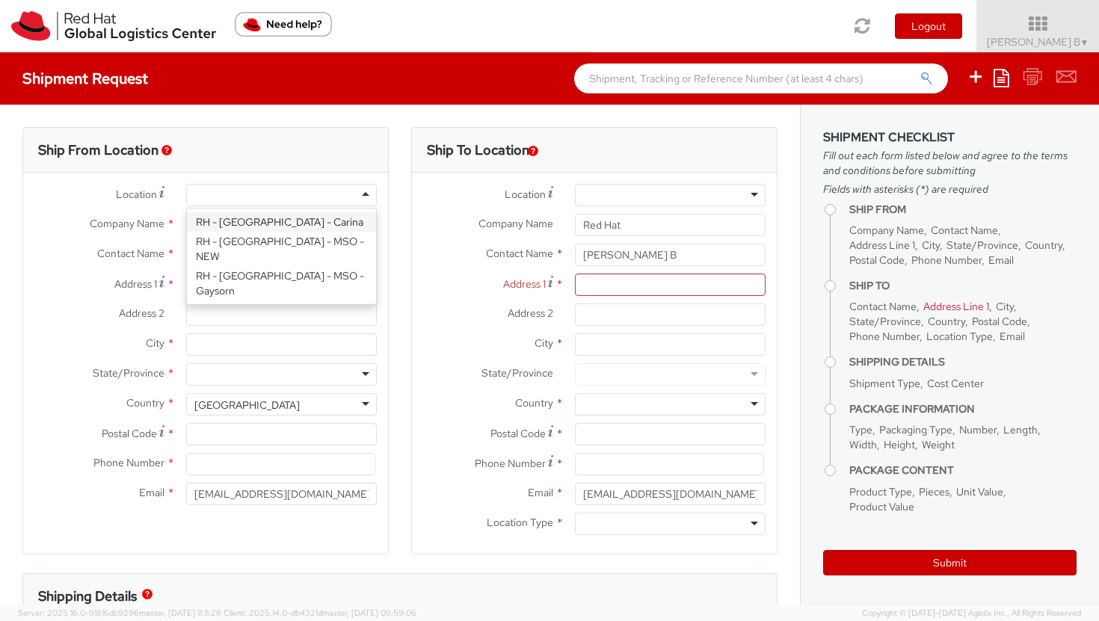
type input "BANGALORE"
type input "560037"
type input "918067935000"
select select "CM"
select select "KGS"
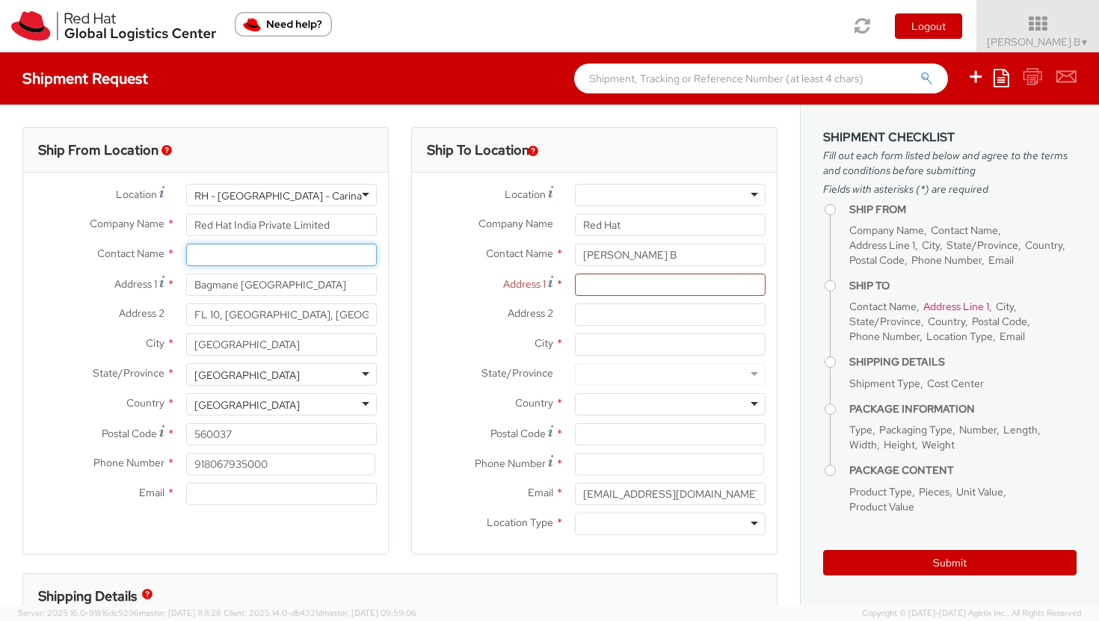
click at [325, 247] on input "text" at bounding box center [281, 255] width 191 height 22
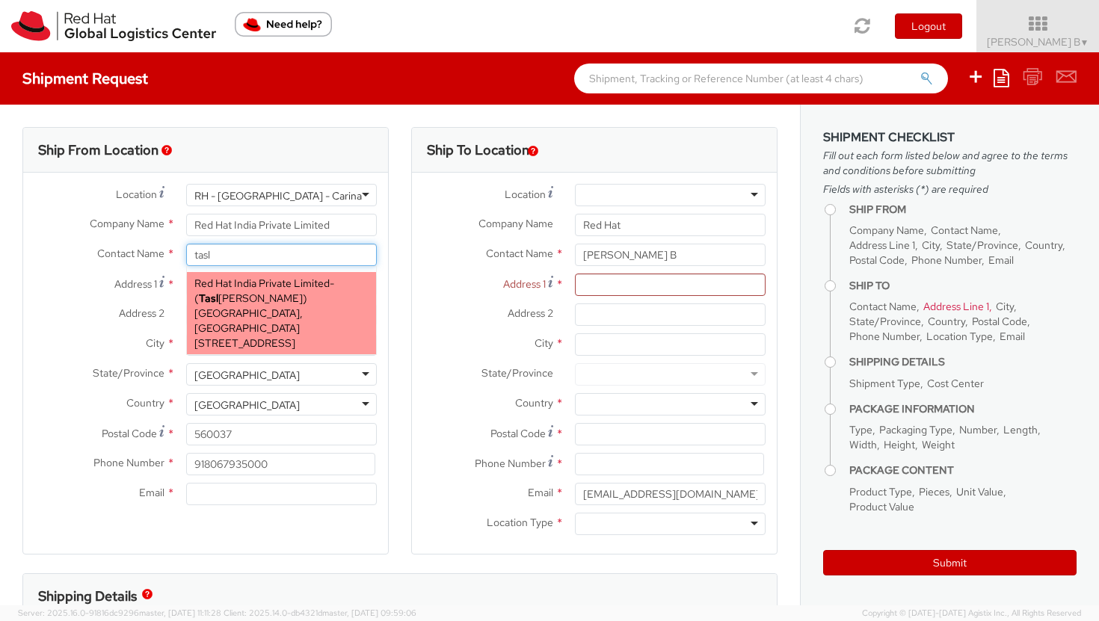
click at [299, 329] on span "Bagmane Constellation Business Park, FL 10, East Tower, Carina Building, FLEX, …" at bounding box center [248, 327] width 108 height 43
type input "Tasleema Nasreen"
type input "tnasreen@redhat.com"
select select
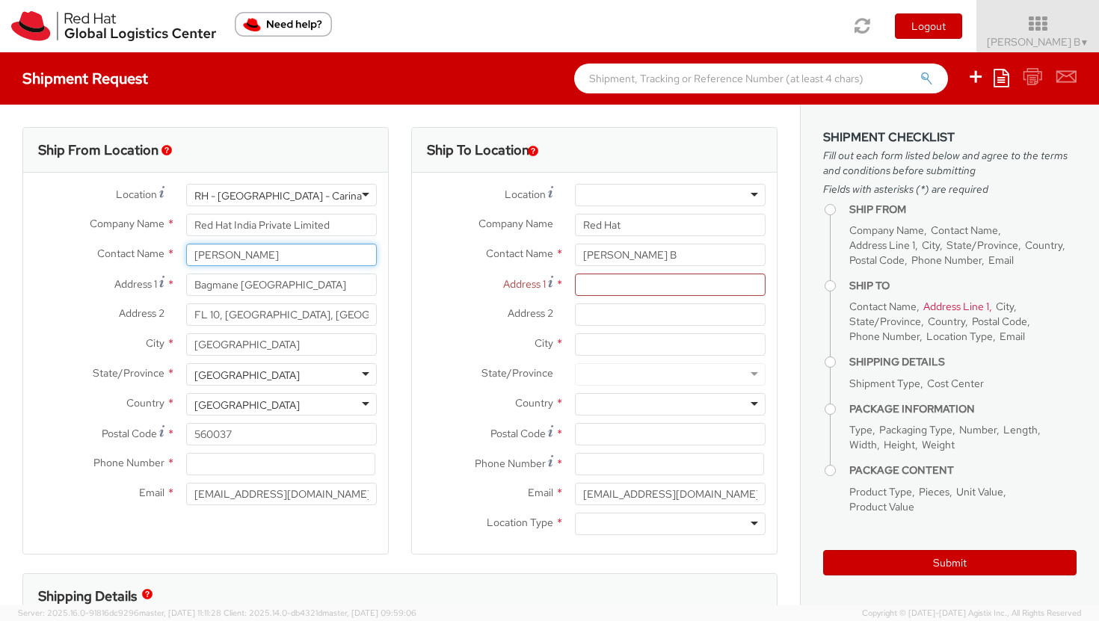
type input "Tasleema Nasreen"
